Goal: Task Accomplishment & Management: Manage account settings

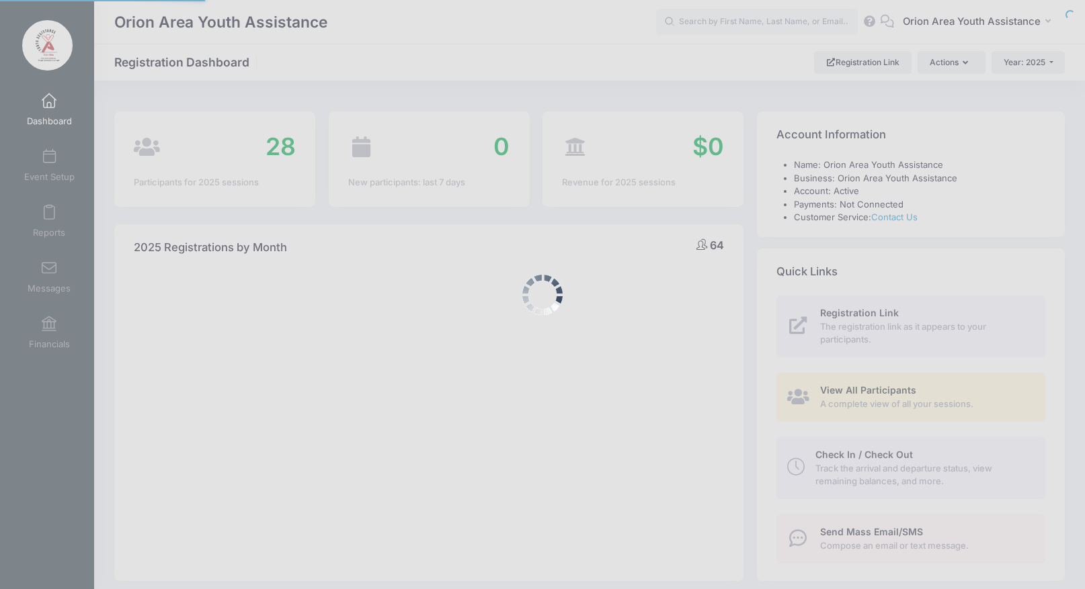
select select
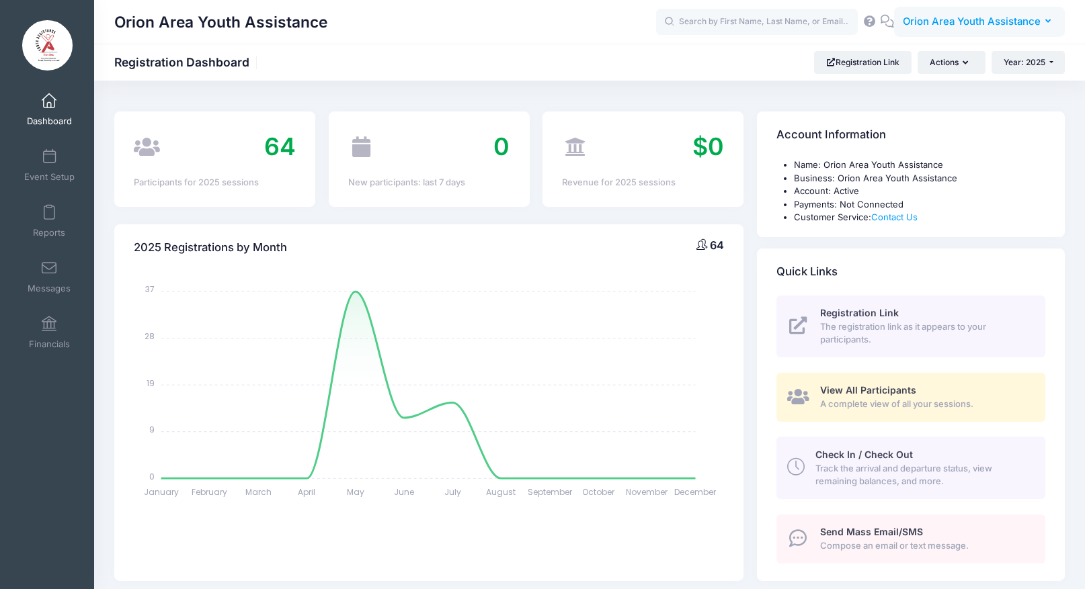
click at [942, 28] on span "Orion Area Youth Assistance" at bounding box center [972, 21] width 138 height 15
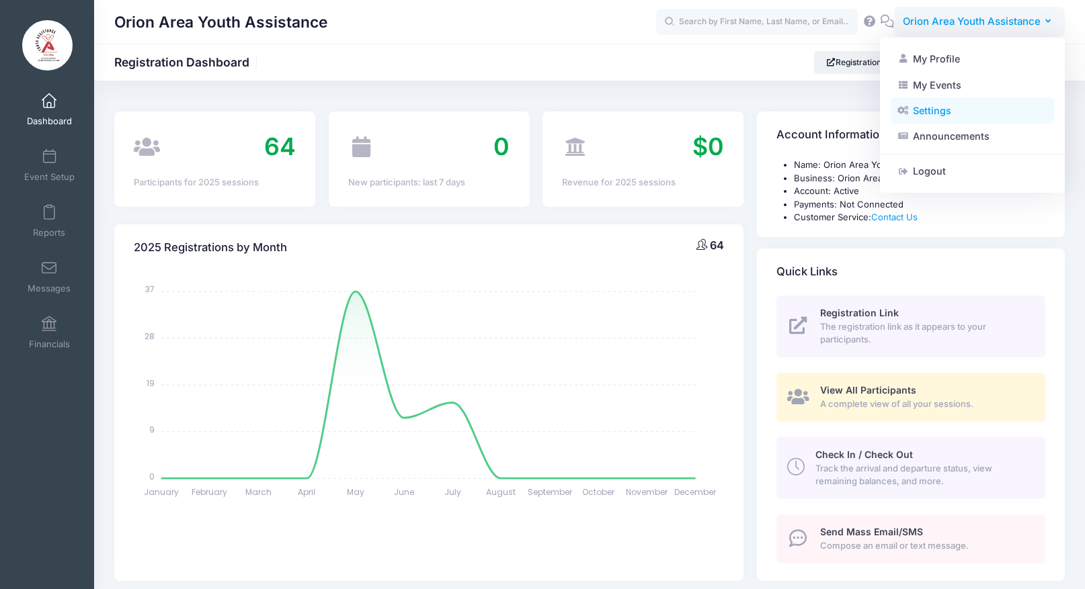
click at [928, 112] on link "Settings" at bounding box center [972, 111] width 163 height 26
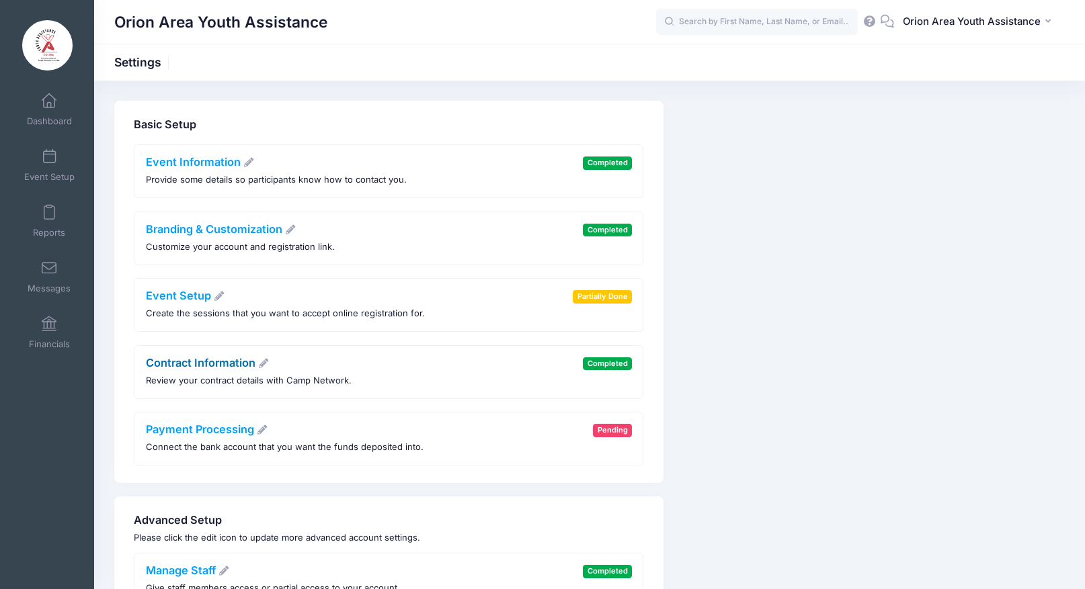
click at [220, 359] on link "Contract Information" at bounding box center [208, 362] width 124 height 13
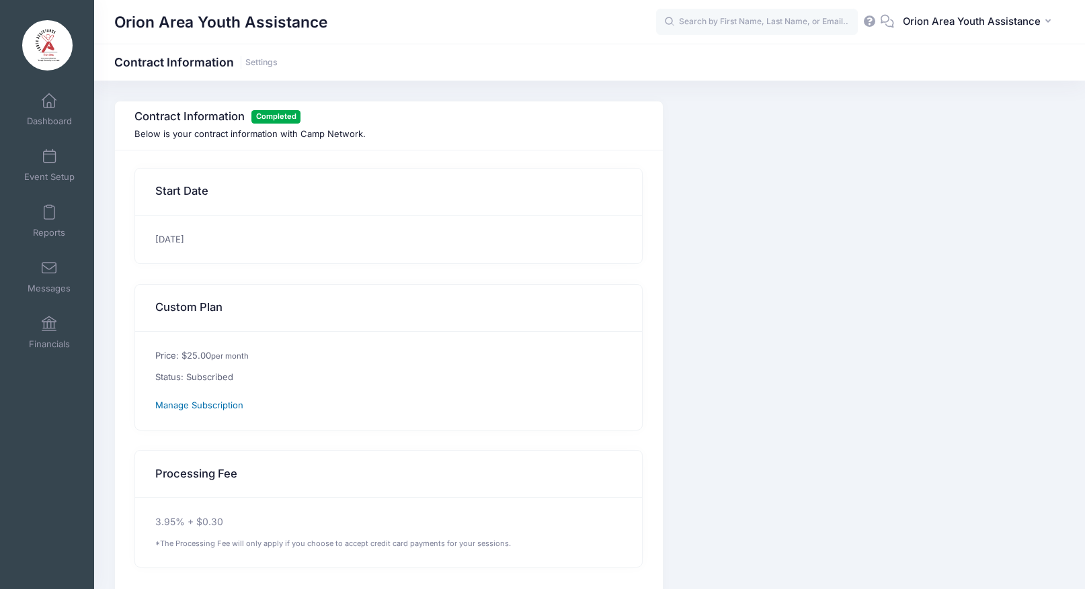
click at [233, 403] on span "Manage Subscription" at bounding box center [199, 405] width 88 height 11
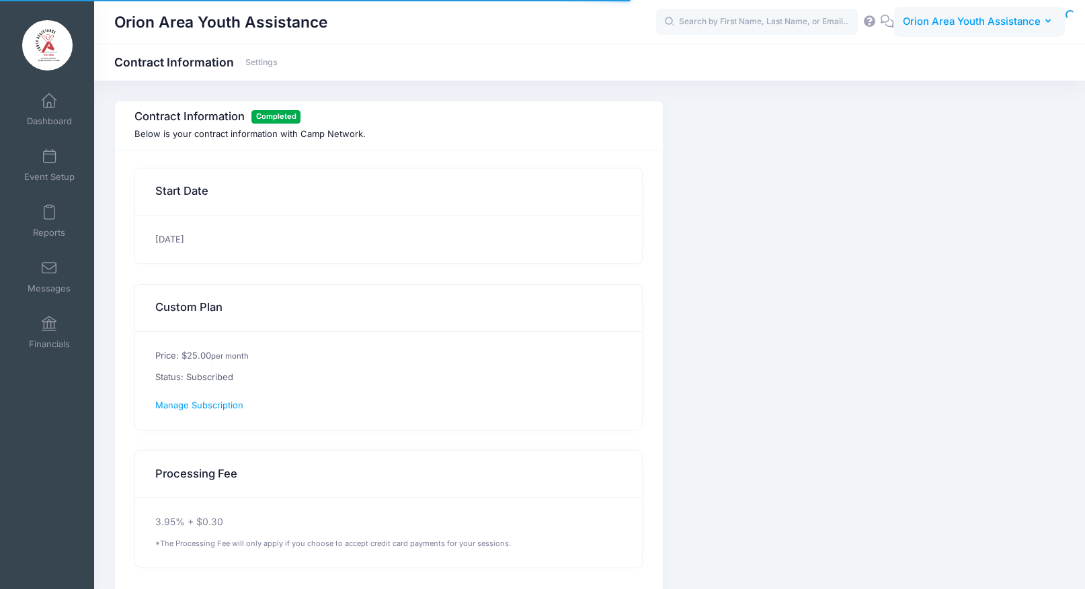
click at [1014, 25] on span "Orion Area Youth Assistance" at bounding box center [972, 21] width 138 height 15
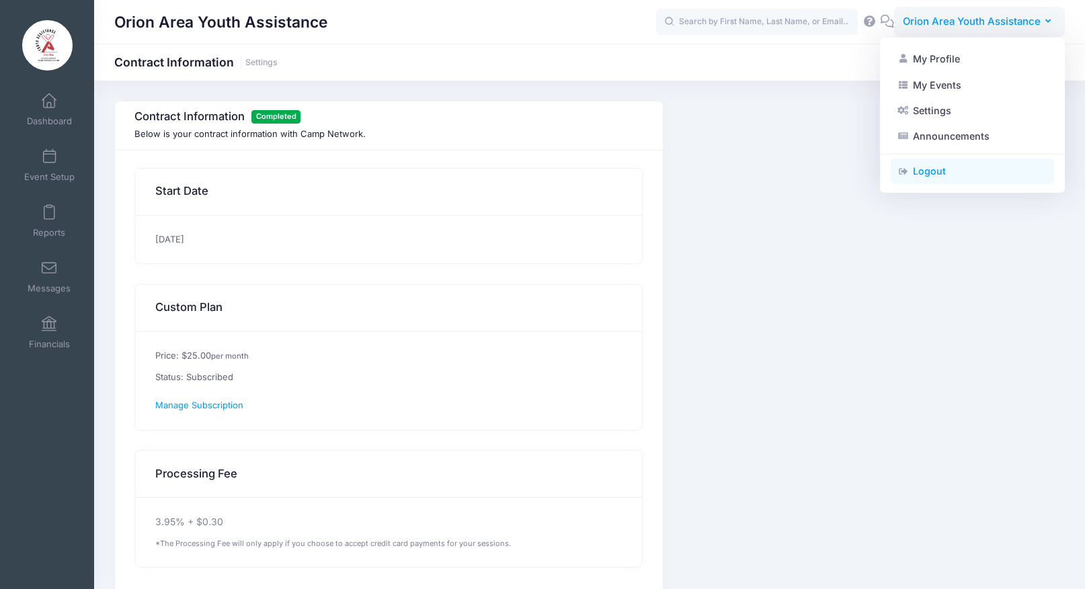
click at [954, 175] on link "Logout" at bounding box center [972, 172] width 163 height 26
